Goal: Information Seeking & Learning: Learn about a topic

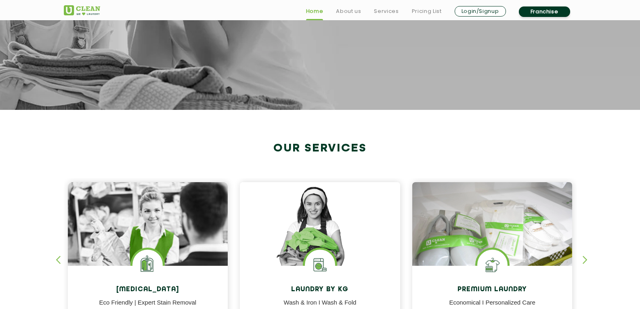
scroll to position [404, 0]
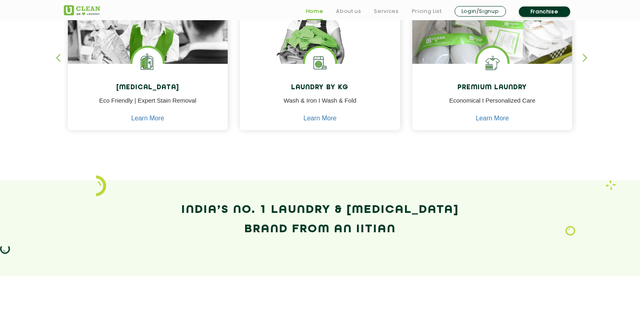
drag, startPoint x: 0, startPoint y: 0, endPoint x: 266, endPoint y: 155, distance: 307.8
click at [266, 155] on section "Our Services [MEDICAL_DATA] Eco Friendly | Expert Stain Removal Learn More [MED…" at bounding box center [320, 44] width 640 height 272
click at [218, 143] on div at bounding box center [320, 144] width 513 height 8
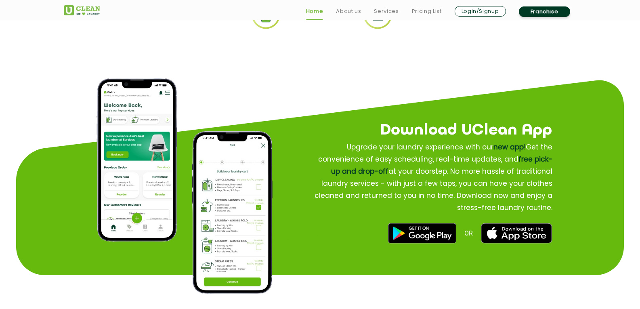
scroll to position [686, 0]
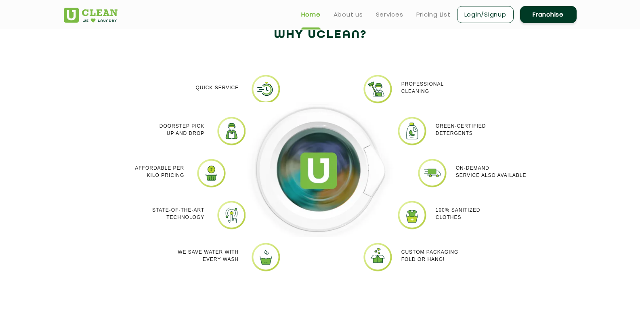
drag, startPoint x: 263, startPoint y: 90, endPoint x: 367, endPoint y: 85, distance: 103.8
click at [264, 90] on div at bounding box center [319, 179] width 161 height 210
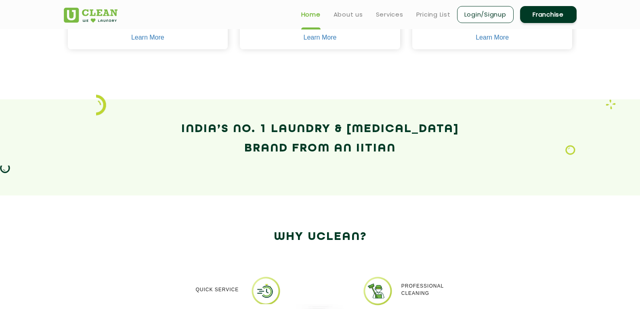
scroll to position [444, 0]
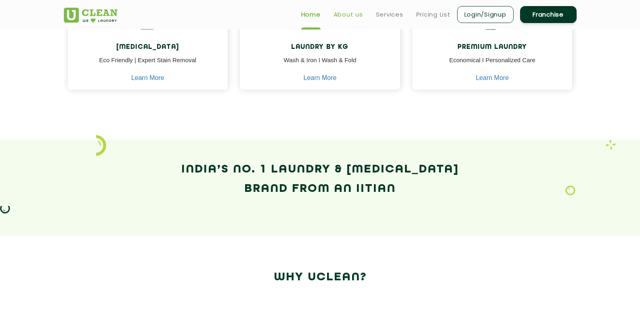
click at [352, 12] on link "About us" at bounding box center [347, 15] width 29 height 10
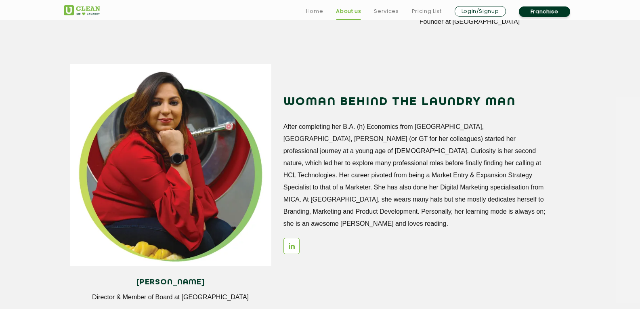
scroll to position [1139, 0]
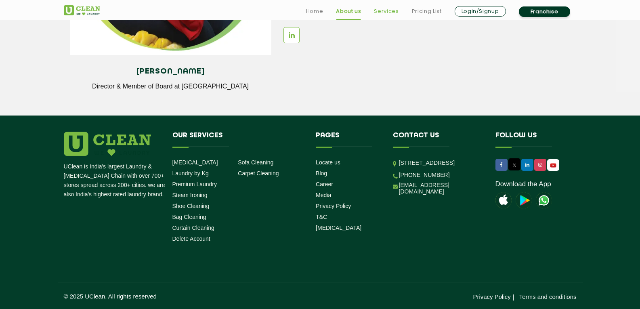
click at [382, 15] on link "Services" at bounding box center [386, 11] width 25 height 10
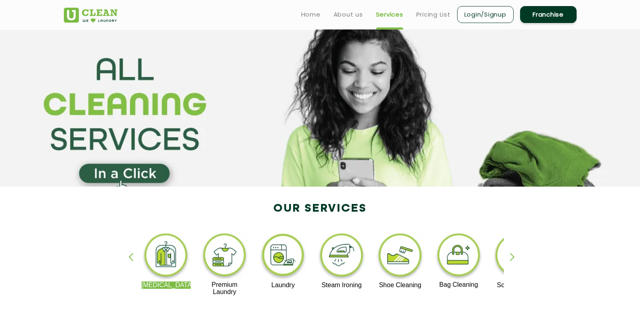
scroll to position [161, 0]
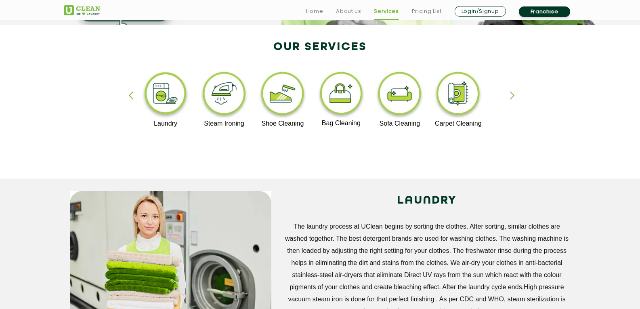
drag, startPoint x: 488, startPoint y: 92, endPoint x: 372, endPoint y: 94, distance: 116.2
click at [375, 94] on img at bounding box center [400, 95] width 50 height 50
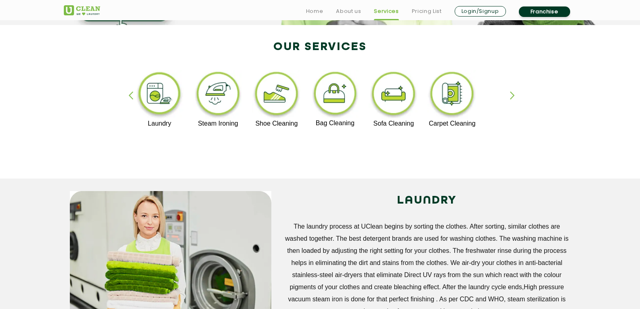
drag, startPoint x: 454, startPoint y: 97, endPoint x: 384, endPoint y: 94, distance: 69.5
click at [427, 93] on img at bounding box center [452, 95] width 50 height 50
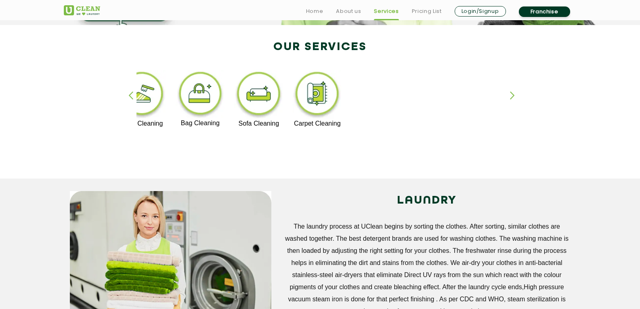
drag, startPoint x: 435, startPoint y: 86, endPoint x: 366, endPoint y: 88, distance: 69.4
click at [366, 88] on div "[MEDICAL_DATA] Premium Laundry Laundry Steam Ironing Shoe Cleaning Bag Cleaning…" at bounding box center [373, 102] width 990 height 64
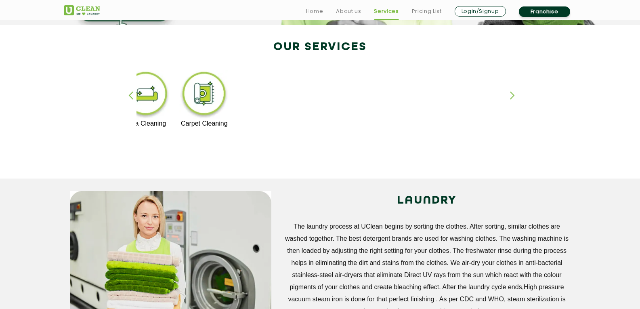
click at [422, 128] on div "[MEDICAL_DATA] Premium Laundry Laundry Steam Ironing Shoe Cleaning Bag Cleaning…" at bounding box center [260, 102] width 990 height 64
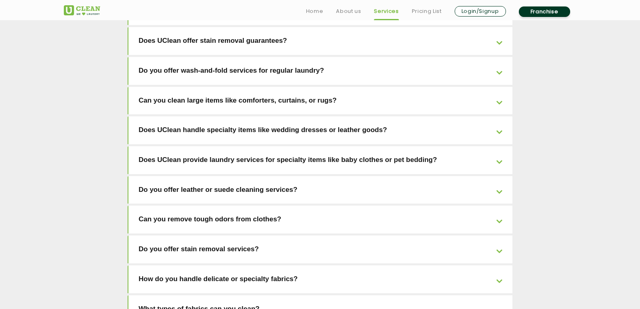
scroll to position [1827, 0]
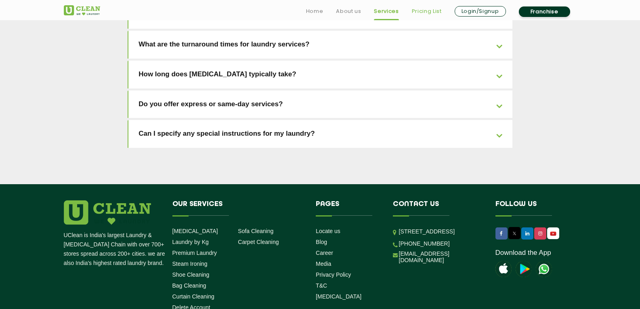
click at [416, 10] on link "Pricing List" at bounding box center [427, 11] width 30 height 10
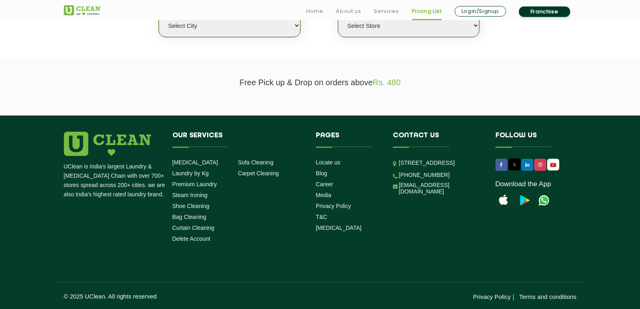
scroll to position [118, 0]
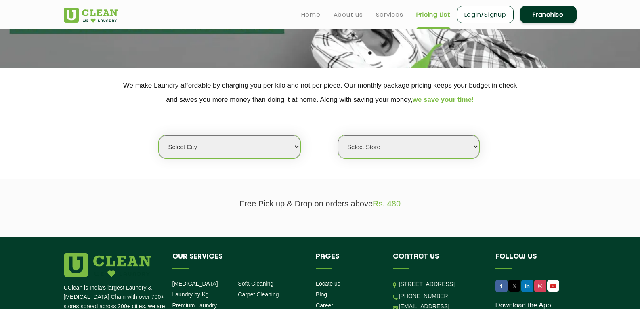
click at [291, 140] on select "Select city [GEOGRAPHIC_DATA] [GEOGRAPHIC_DATA] [GEOGRAPHIC_DATA] [GEOGRAPHIC_D…" at bounding box center [229, 146] width 141 height 23
click at [405, 114] on div "Select city [GEOGRAPHIC_DATA] [GEOGRAPHIC_DATA] [GEOGRAPHIC_DATA] [GEOGRAPHIC_D…" at bounding box center [320, 133] width 525 height 52
click at [403, 149] on select "Select Store" at bounding box center [408, 146] width 141 height 23
click at [382, 155] on select "Select Store" at bounding box center [408, 146] width 141 height 23
drag, startPoint x: 381, startPoint y: 157, endPoint x: 367, endPoint y: 154, distance: 13.7
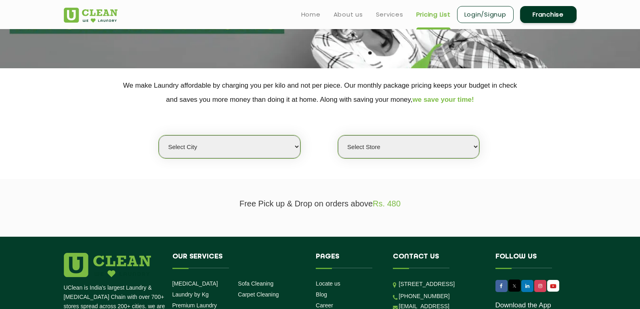
click at [380, 157] on select "Select Store" at bounding box center [408, 146] width 141 height 23
click at [265, 145] on select "Select city [GEOGRAPHIC_DATA] [GEOGRAPHIC_DATA] [GEOGRAPHIC_DATA] [GEOGRAPHIC_D…" at bounding box center [229, 146] width 141 height 23
select select "4"
click at [159, 135] on select "Select city [GEOGRAPHIC_DATA] [GEOGRAPHIC_DATA] [GEOGRAPHIC_DATA] [GEOGRAPHIC_D…" at bounding box center [229, 146] width 141 height 23
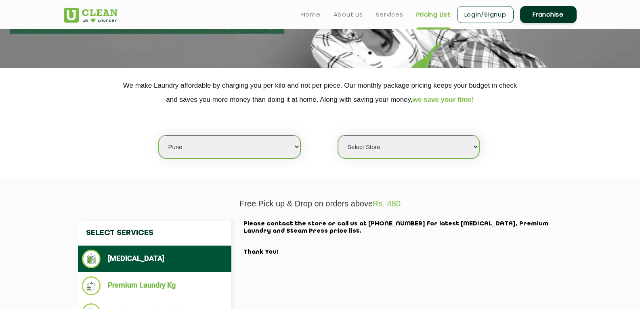
click at [393, 157] on select "Select Store [GEOGRAPHIC_DATA] [GEOGRAPHIC_DATA] [GEOGRAPHIC_DATA] [GEOGRAPHIC_…" at bounding box center [408, 146] width 141 height 23
click at [590, 173] on section "We make Laundry affordable by charging you per kilo and not per piece. Our mont…" at bounding box center [320, 123] width 640 height 111
click at [440, 16] on link "Pricing List" at bounding box center [433, 15] width 34 height 10
click at [356, 188] on section "Free Pick up & Drop on orders above Rs. 480 Select Services [MEDICAL_DATA] Prem…" at bounding box center [320, 300] width 640 height 242
click at [431, 193] on section "Free Pick up & Drop on orders above Rs. 480 Select Services [MEDICAL_DATA] Prem…" at bounding box center [320, 300] width 640 height 242
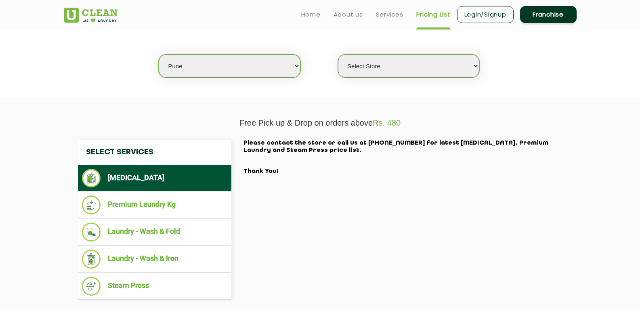
scroll to position [0, 0]
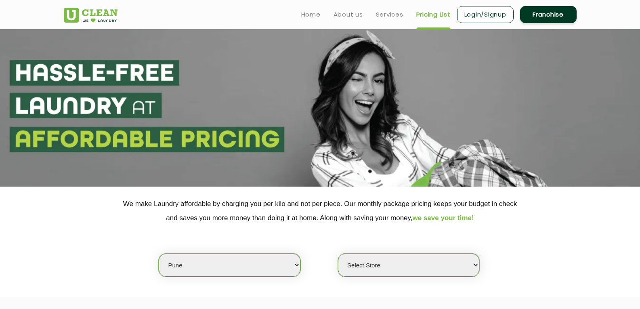
click at [495, 17] on link "Login/Signup" at bounding box center [485, 14] width 57 height 17
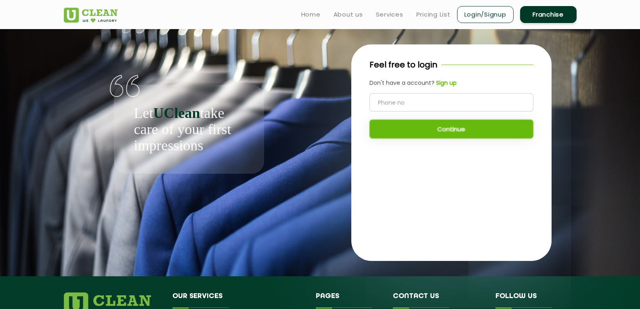
click at [559, 17] on link "Franchise" at bounding box center [548, 14] width 57 height 17
